Goal: Task Accomplishment & Management: Complete application form

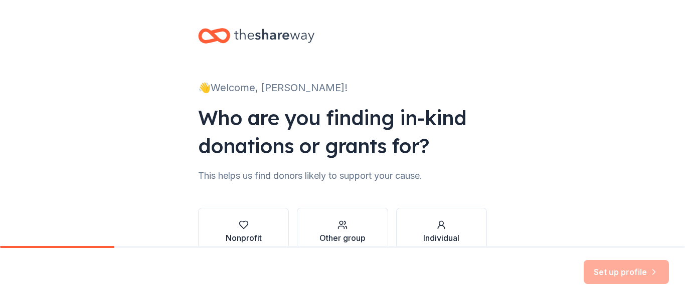
scroll to position [58, 0]
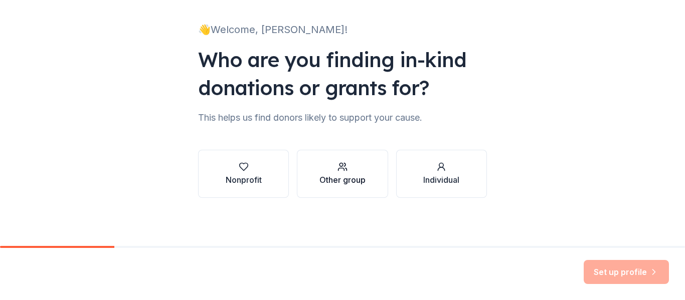
click at [323, 162] on div "button" at bounding box center [343, 167] width 46 height 10
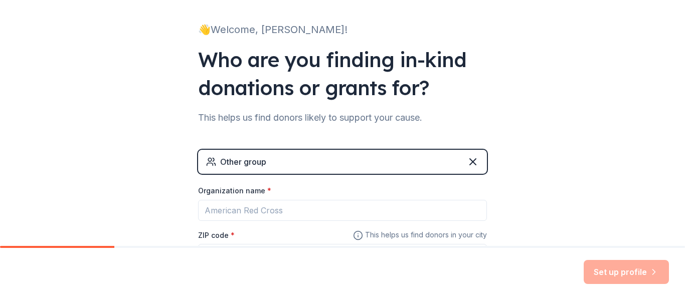
click at [323, 162] on div "Other group" at bounding box center [342, 162] width 289 height 24
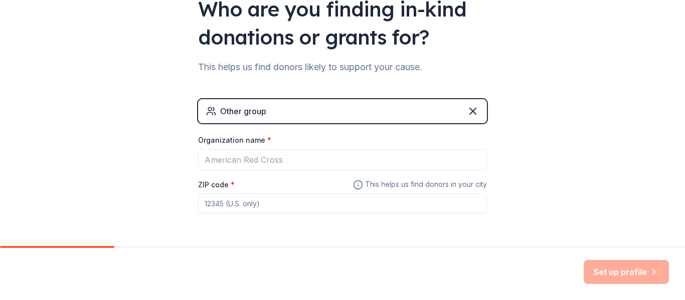
scroll to position [144, 0]
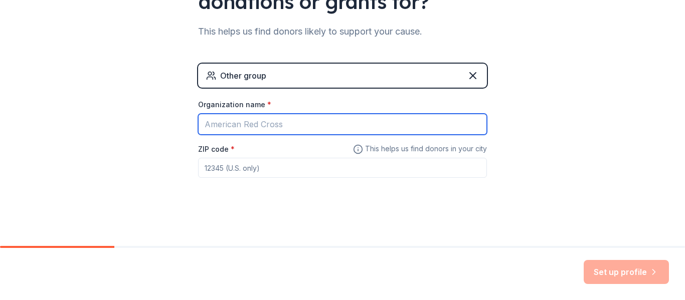
click at [307, 126] on input "Organization name *" at bounding box center [342, 124] width 289 height 21
type input "[GEOGRAPHIC_DATA]"
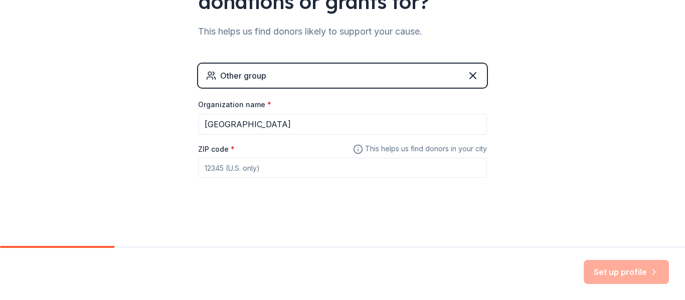
click at [303, 171] on input "ZIP code *" at bounding box center [342, 168] width 289 height 20
type input "95650"
click at [629, 273] on button "Set up profile" at bounding box center [626, 272] width 85 height 24
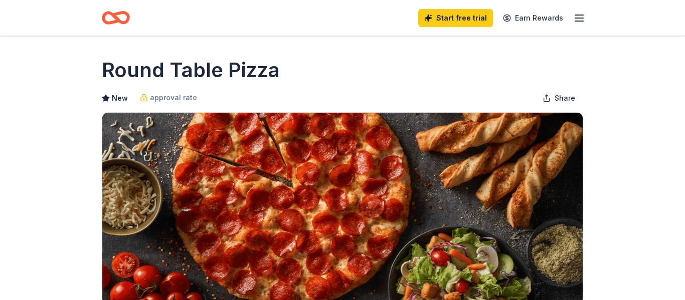
scroll to position [256, 0]
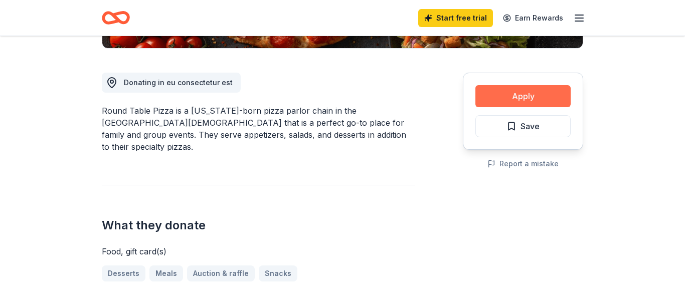
click at [538, 104] on button "Apply" at bounding box center [522, 96] width 95 height 22
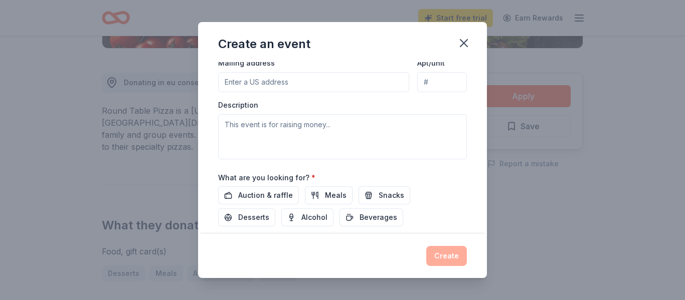
scroll to position [307, 0]
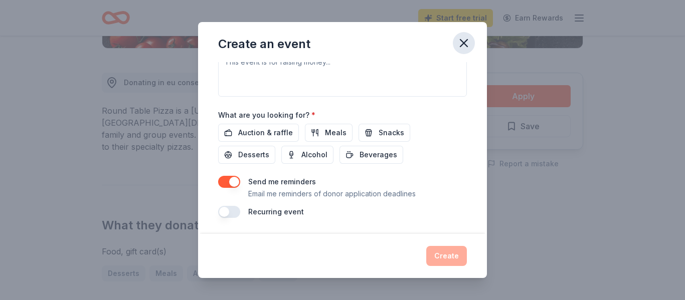
click at [466, 42] on icon "button" at bounding box center [464, 43] width 14 height 14
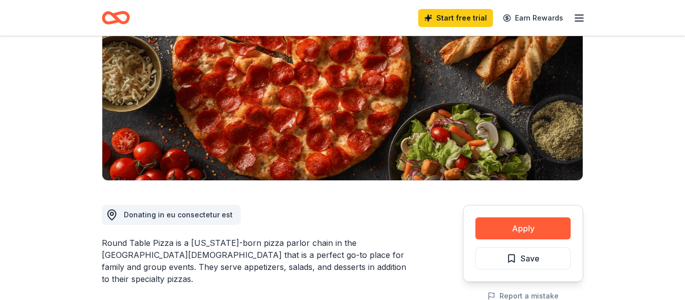
scroll to position [0, 0]
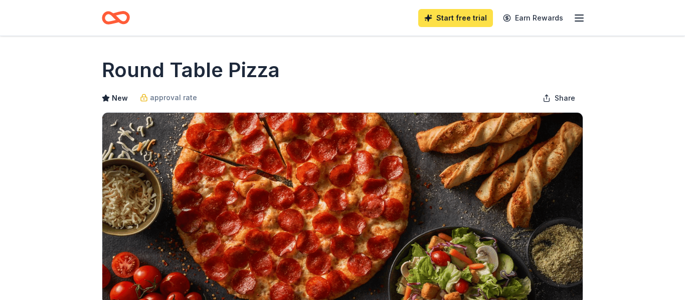
click at [469, 10] on link "Start free trial" at bounding box center [455, 18] width 75 height 18
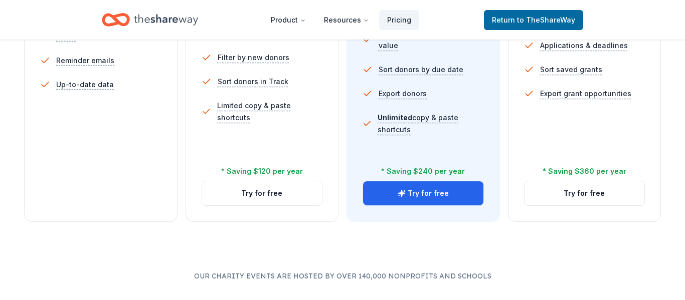
scroll to position [399, 0]
